Goal: Navigation & Orientation: Find specific page/section

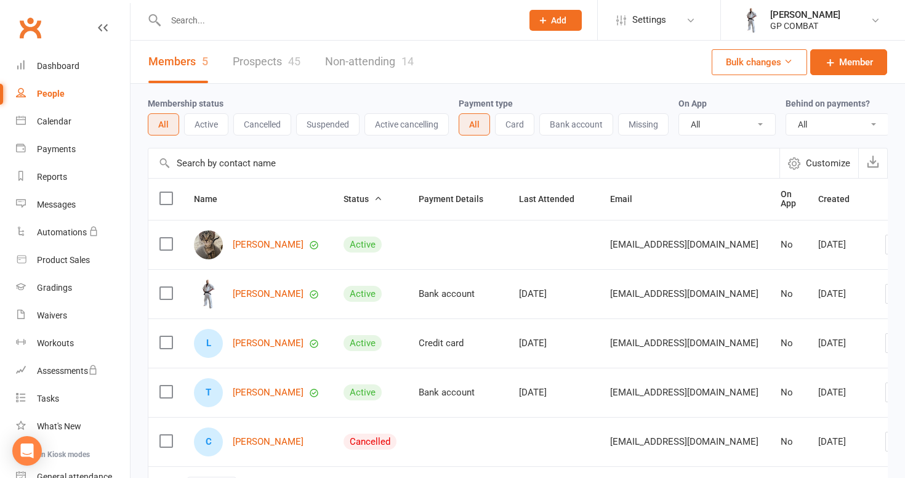
select select "100"
click at [66, 257] on div "Product Sales" at bounding box center [63, 260] width 53 height 10
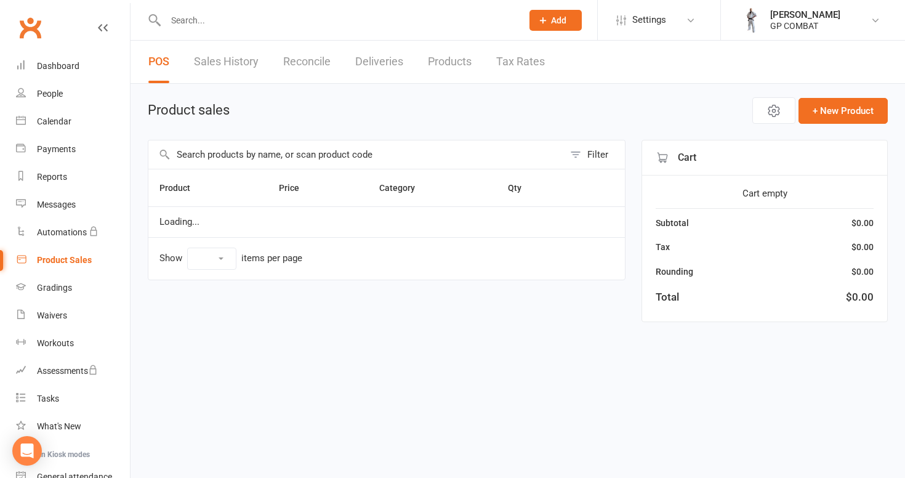
select select "100"
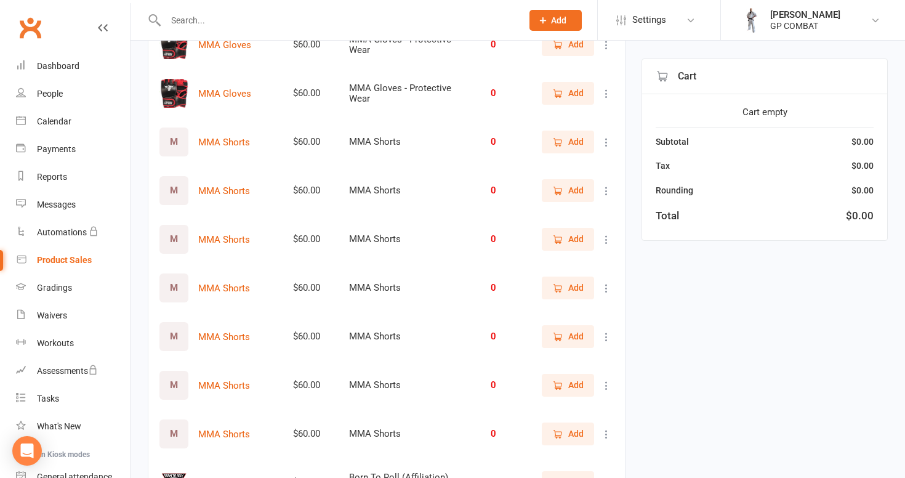
scroll to position [2522, 0]
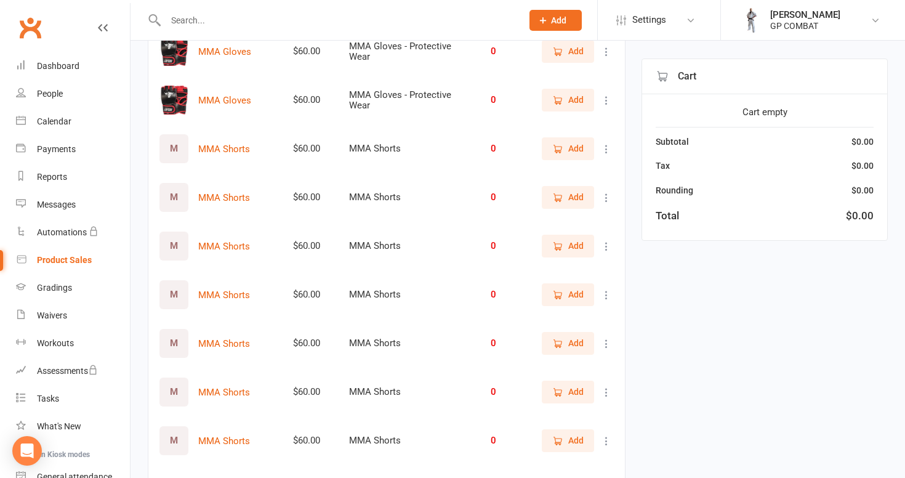
click at [175, 142] on div "M" at bounding box center [173, 148] width 29 height 29
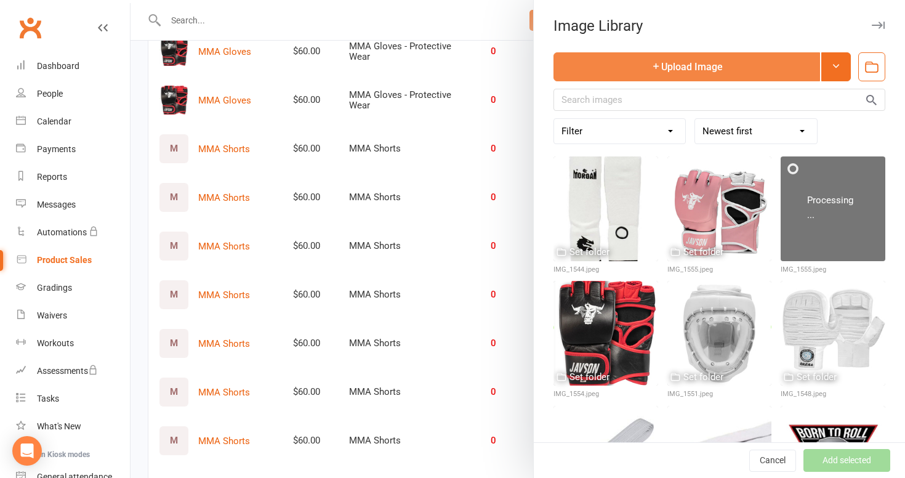
click at [682, 68] on button "Upload Image" at bounding box center [686, 66] width 267 height 29
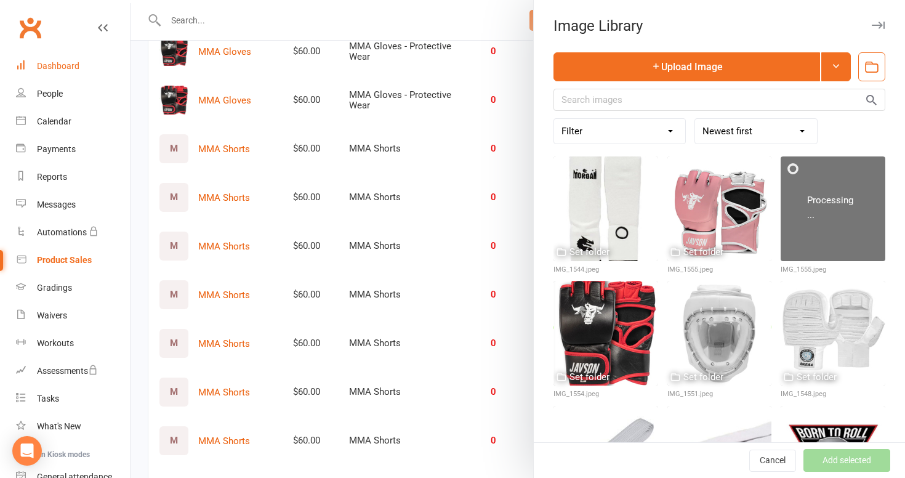
click at [109, 64] on link "Dashboard" at bounding box center [73, 66] width 114 height 28
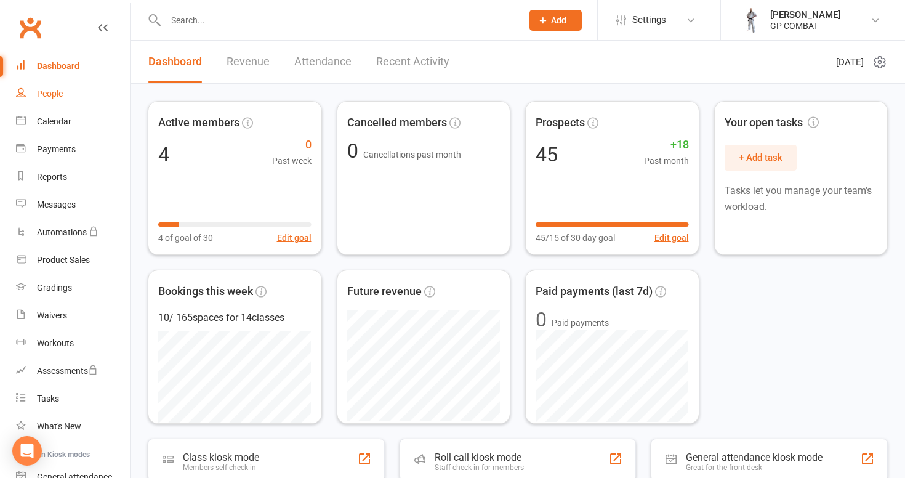
click at [62, 97] on div "People" at bounding box center [50, 94] width 26 height 10
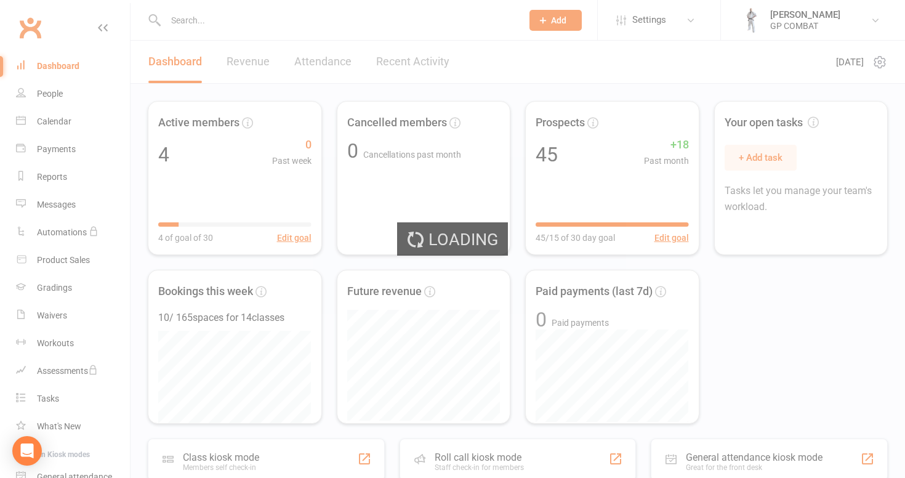
select select "100"
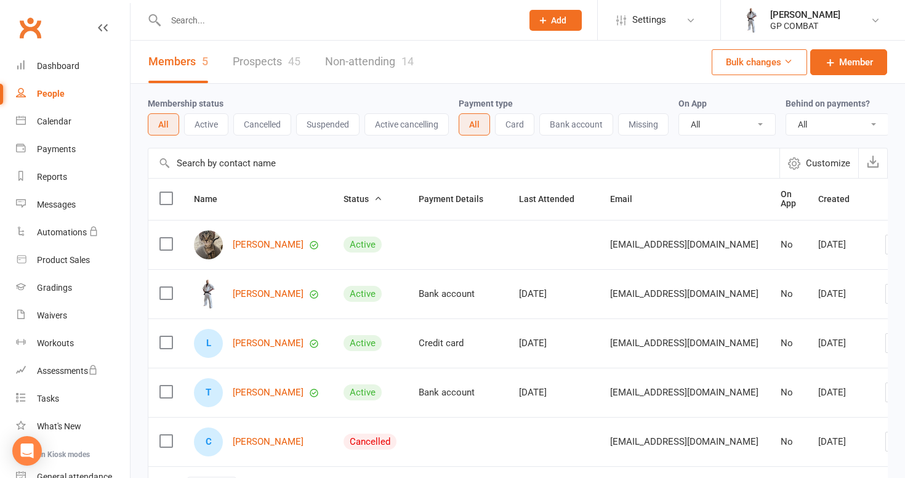
click at [319, 161] on input "text" at bounding box center [463, 163] width 631 height 30
